Goal: Transaction & Acquisition: Register for event/course

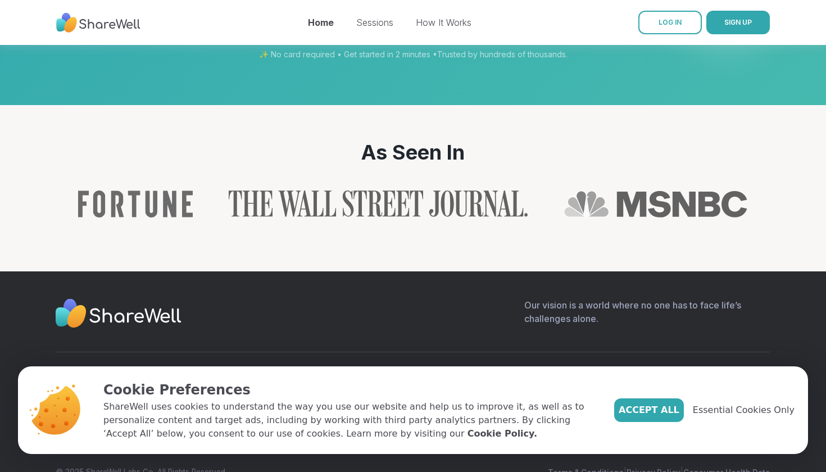
scroll to position [1182, 0]
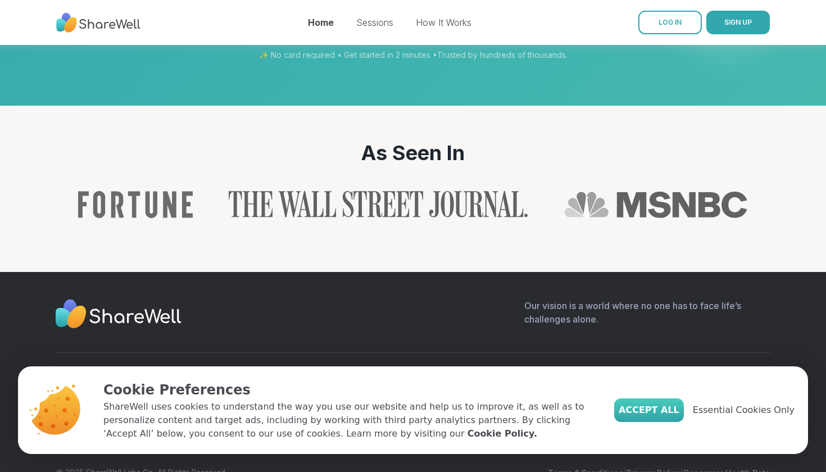
click at [669, 415] on span "Accept All" at bounding box center [649, 410] width 61 height 13
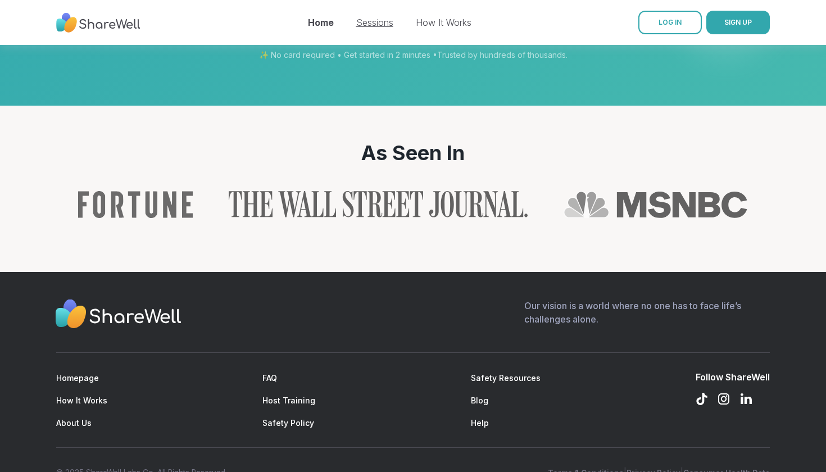
click at [381, 22] on link "Sessions" at bounding box center [374, 22] width 37 height 11
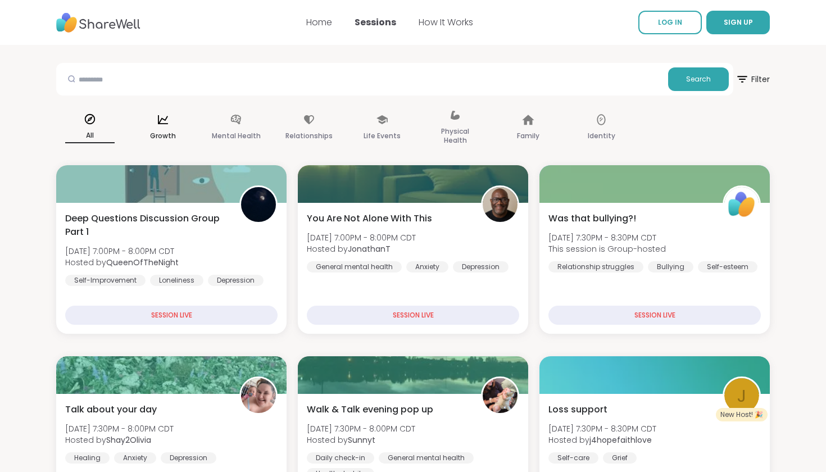
click at [164, 128] on div "Growth" at bounding box center [162, 128] width 67 height 56
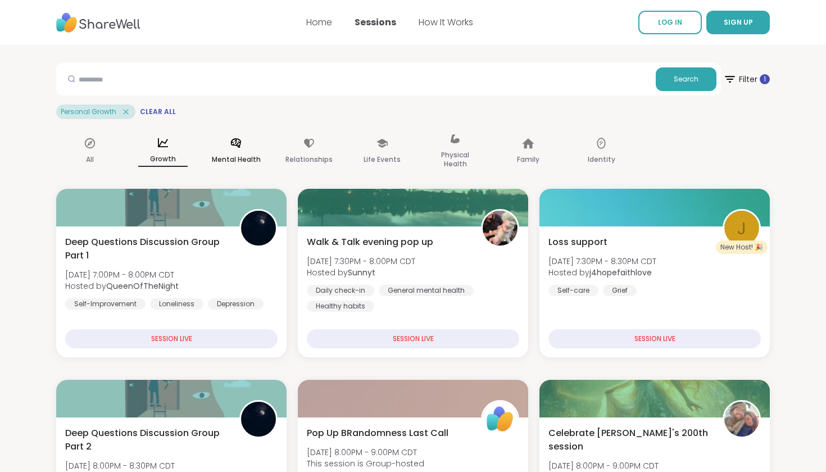
click at [247, 143] on div "Mental Health" at bounding box center [235, 152] width 67 height 56
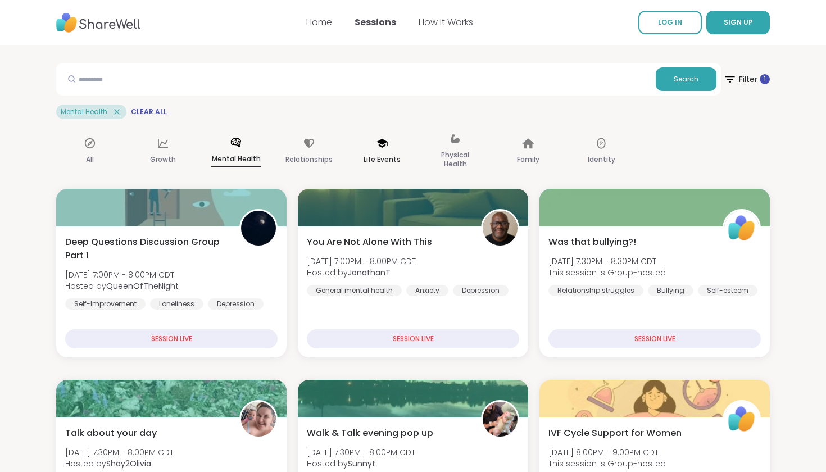
click at [377, 150] on div "Life Events" at bounding box center [382, 152] width 67 height 56
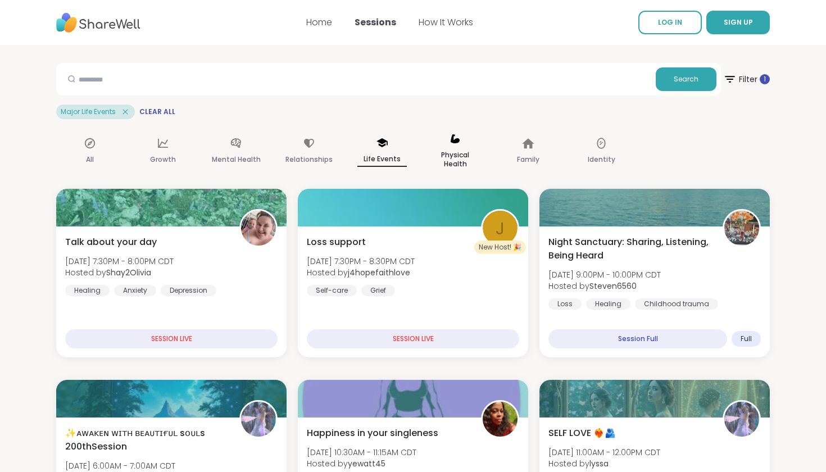
click at [436, 156] on p "Physical Health" at bounding box center [455, 159] width 49 height 22
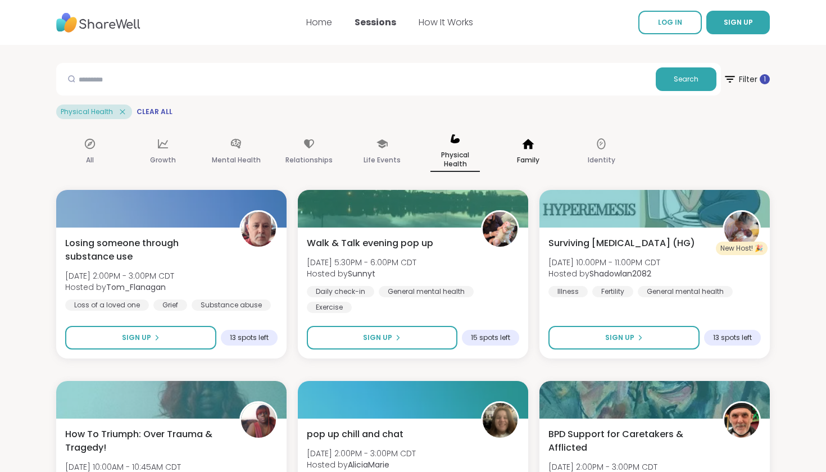
click at [531, 162] on p "Family" at bounding box center [528, 159] width 22 height 13
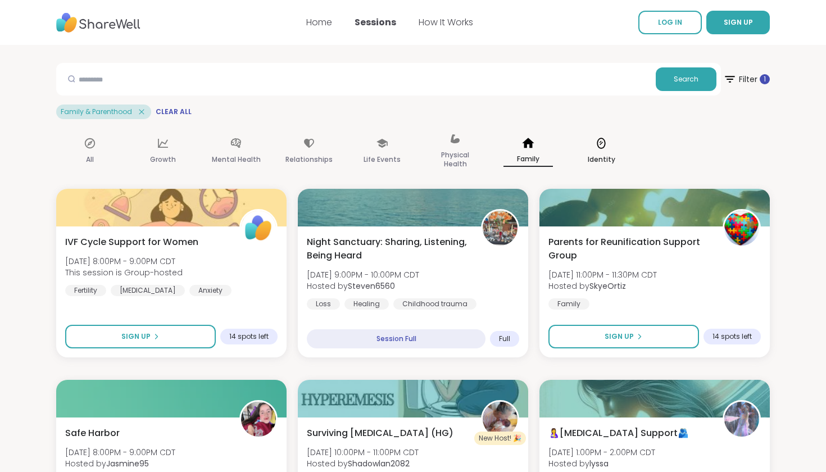
click at [591, 152] on div "Identity" at bounding box center [601, 152] width 67 height 56
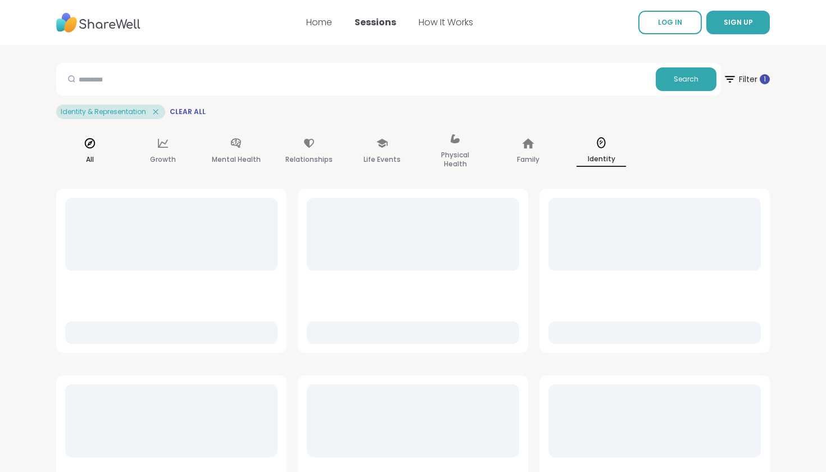
click at [90, 149] on icon at bounding box center [90, 143] width 12 height 12
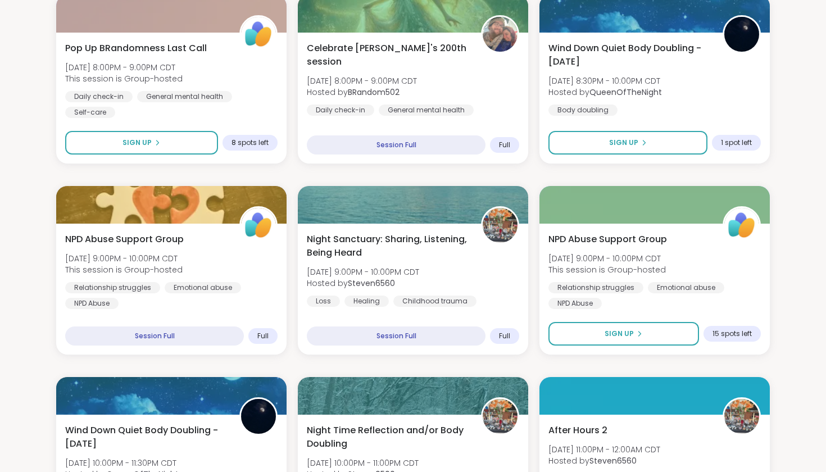
scroll to position [745, 0]
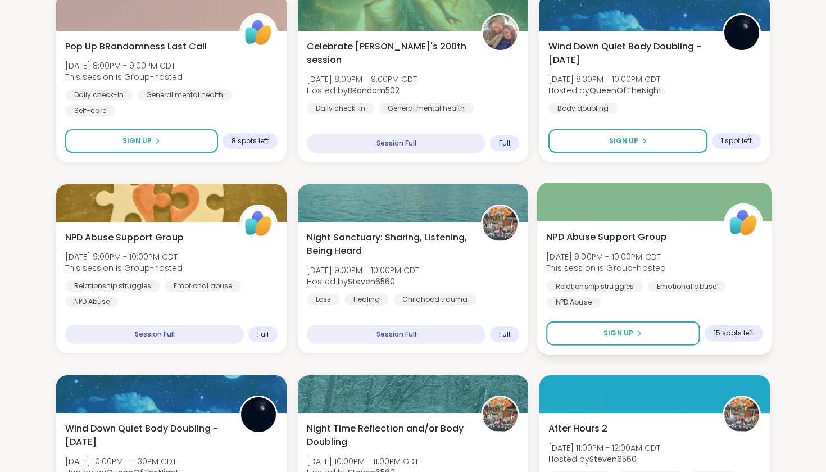
click at [638, 261] on span "[DATE] 9:00PM - 10:00PM CDT" at bounding box center [606, 256] width 120 height 11
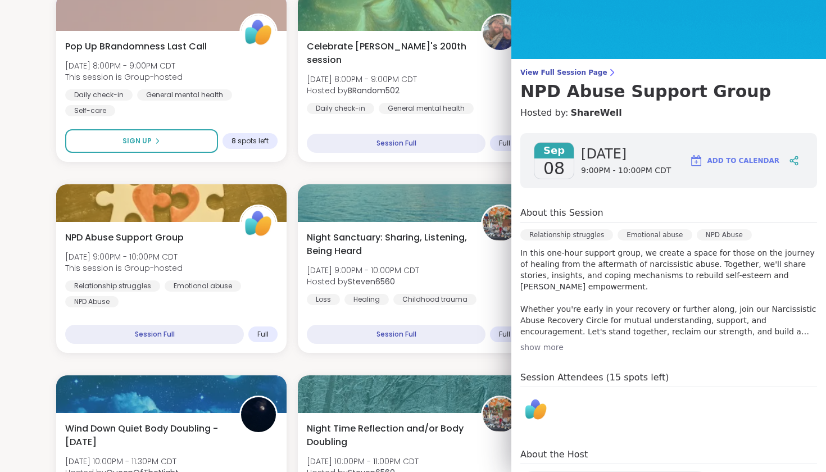
scroll to position [38, 0]
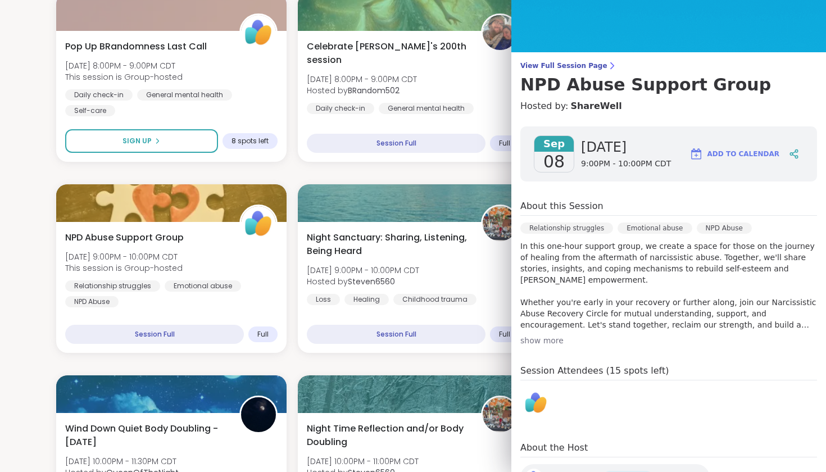
click at [550, 342] on div "show more" at bounding box center [669, 340] width 297 height 11
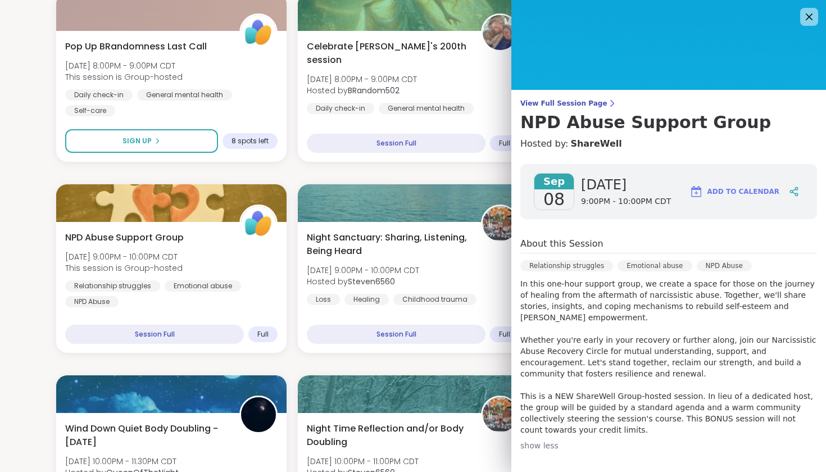
scroll to position [0, 0]
click at [810, 13] on icon at bounding box center [809, 17] width 14 height 14
